Goal: Task Accomplishment & Management: Manage account settings

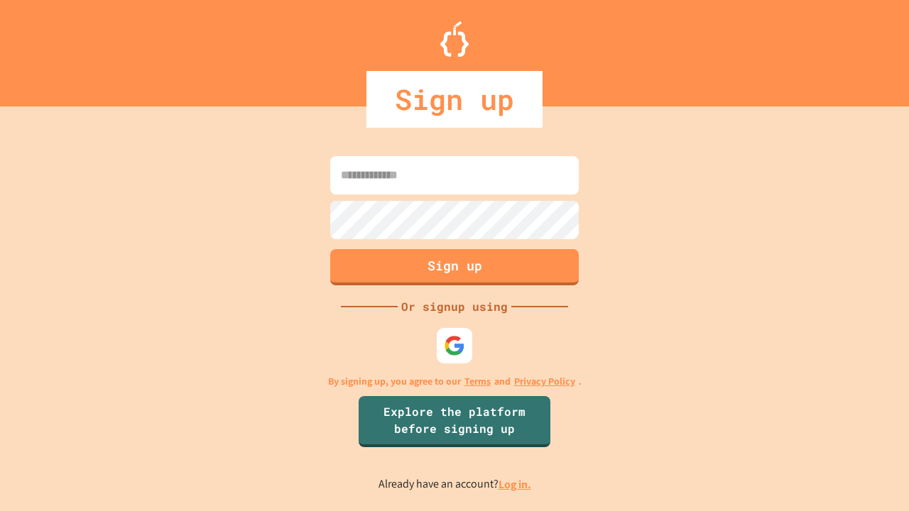
click at [515, 484] on link "Log in." at bounding box center [514, 484] width 33 height 15
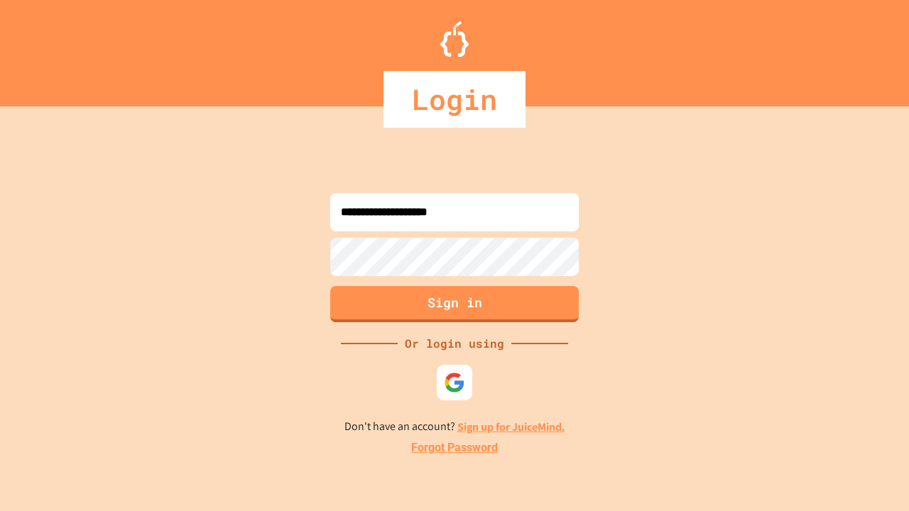
type input "**********"
